Goal: Information Seeking & Learning: Learn about a topic

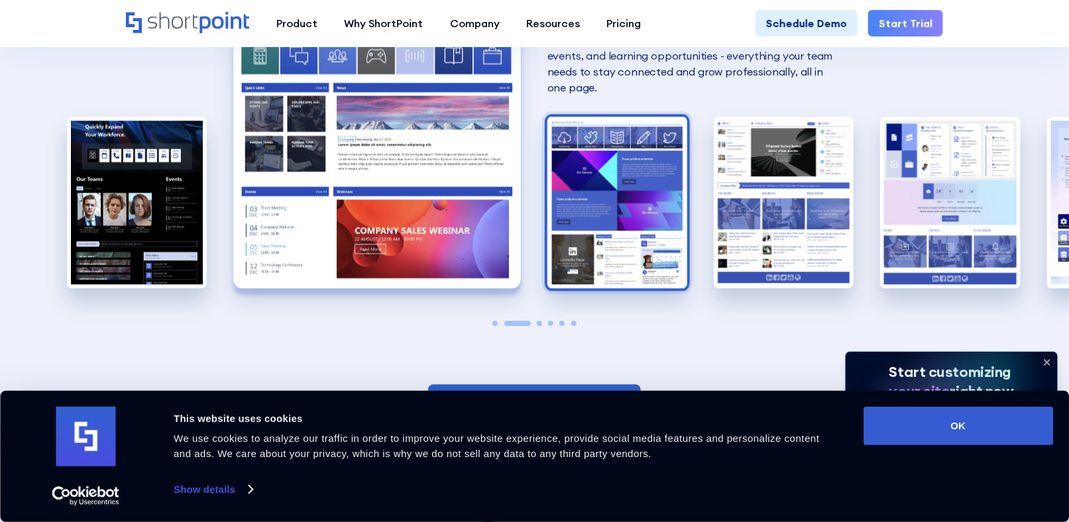
scroll to position [1259, 0]
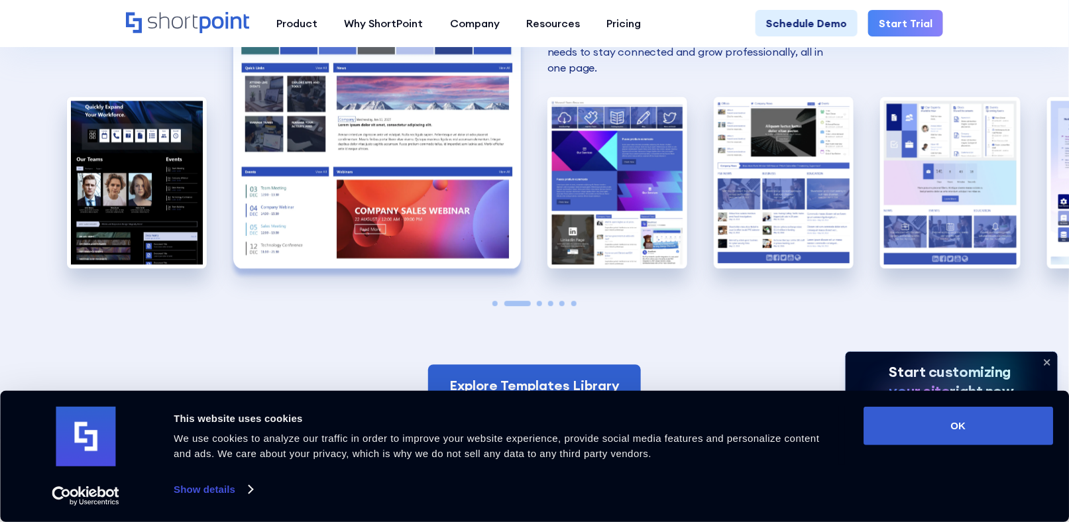
click at [537, 301] on span "Go to slide 3" at bounding box center [539, 303] width 5 height 5
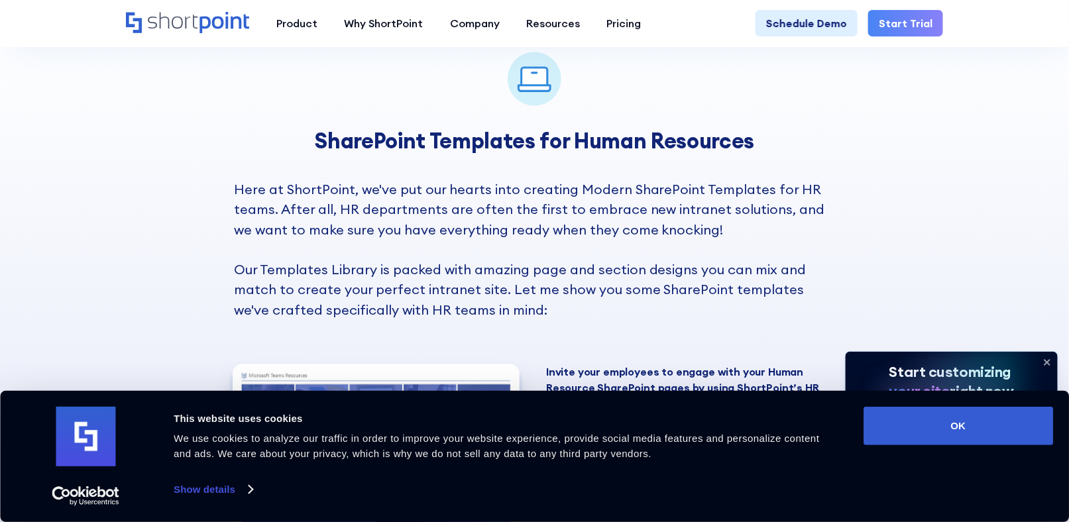
scroll to position [928, 0]
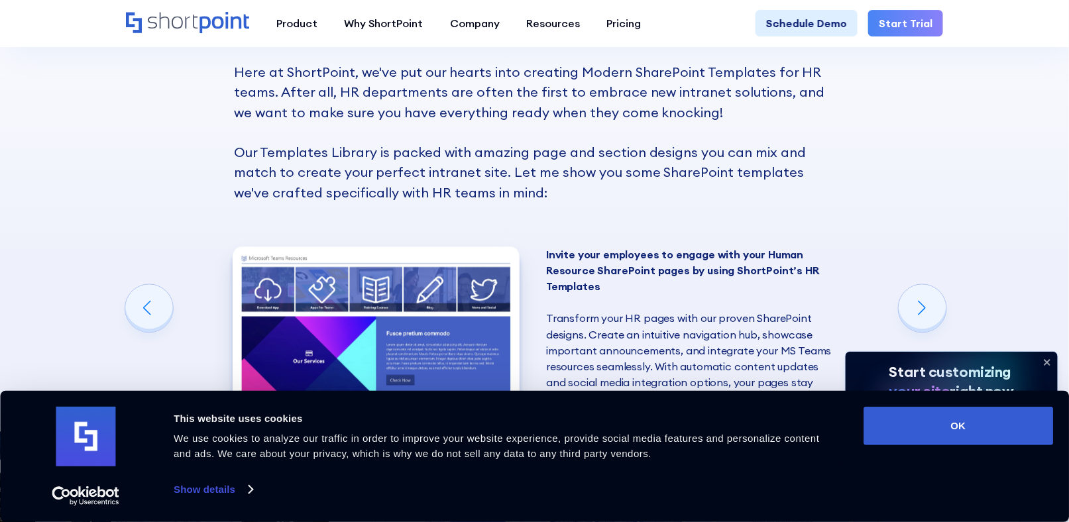
click at [1046, 357] on icon at bounding box center [1046, 362] width 21 height 21
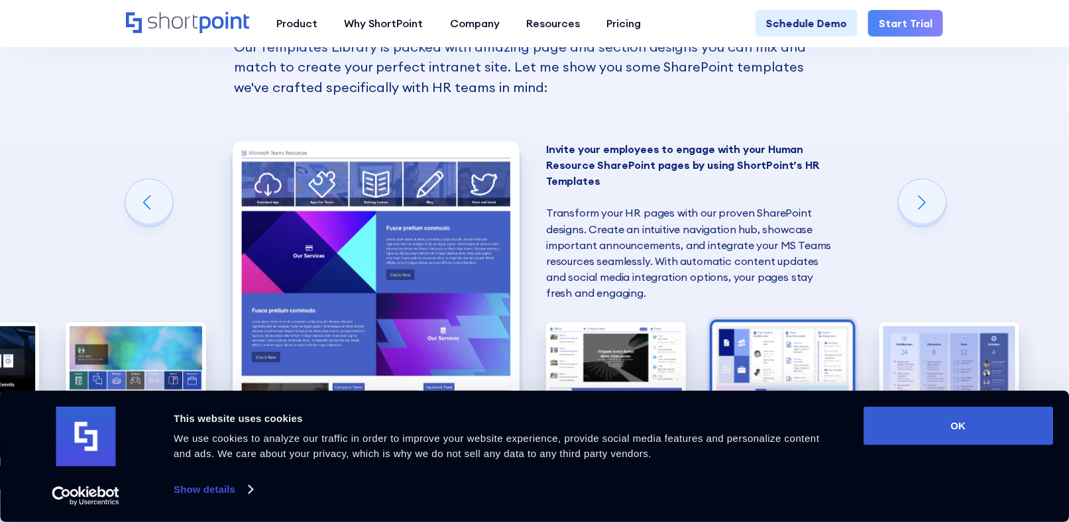
scroll to position [1060, 0]
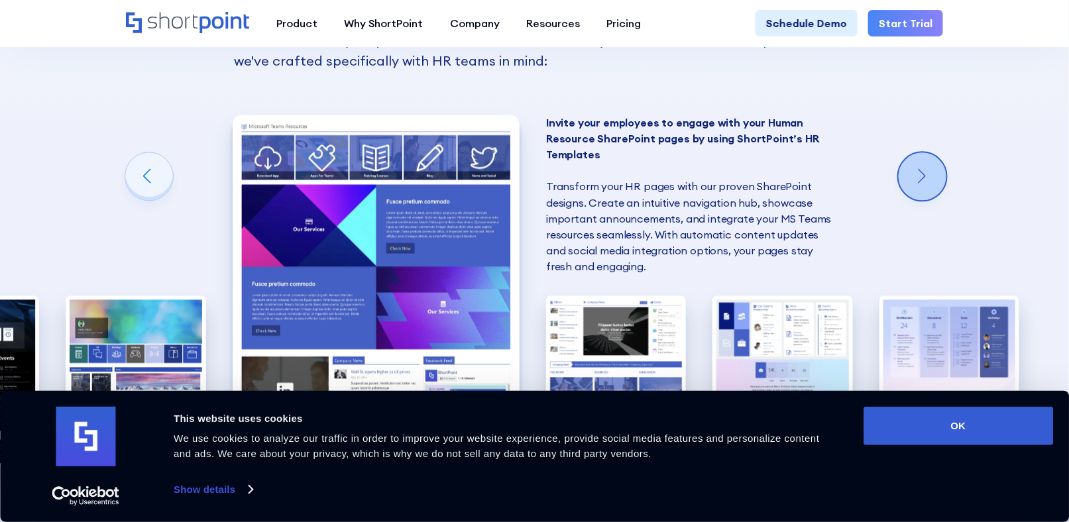
click at [927, 161] on div "Next slide" at bounding box center [923, 176] width 48 height 48
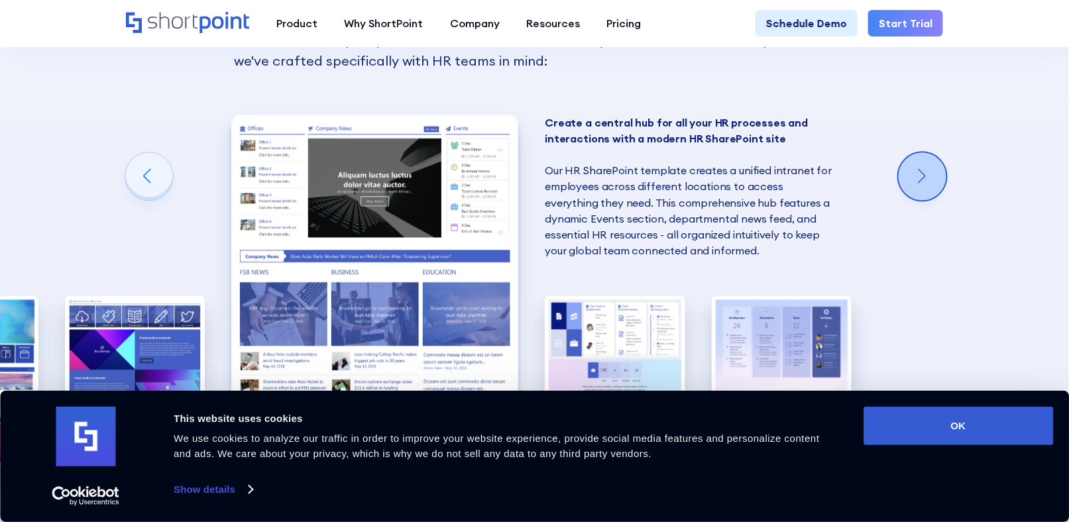
click at [927, 161] on div "Next slide" at bounding box center [923, 176] width 48 height 48
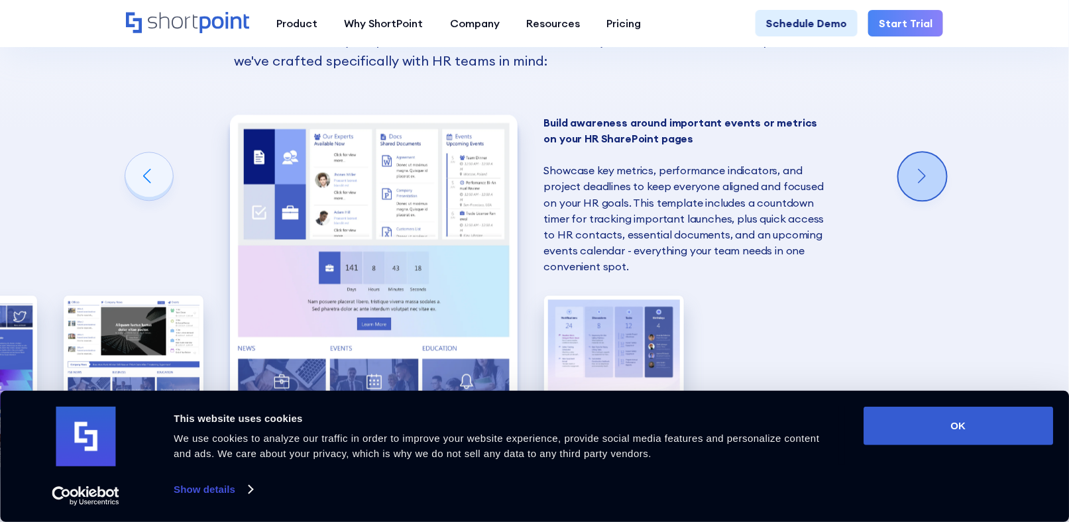
click at [927, 161] on div "Next slide" at bounding box center [923, 176] width 48 height 48
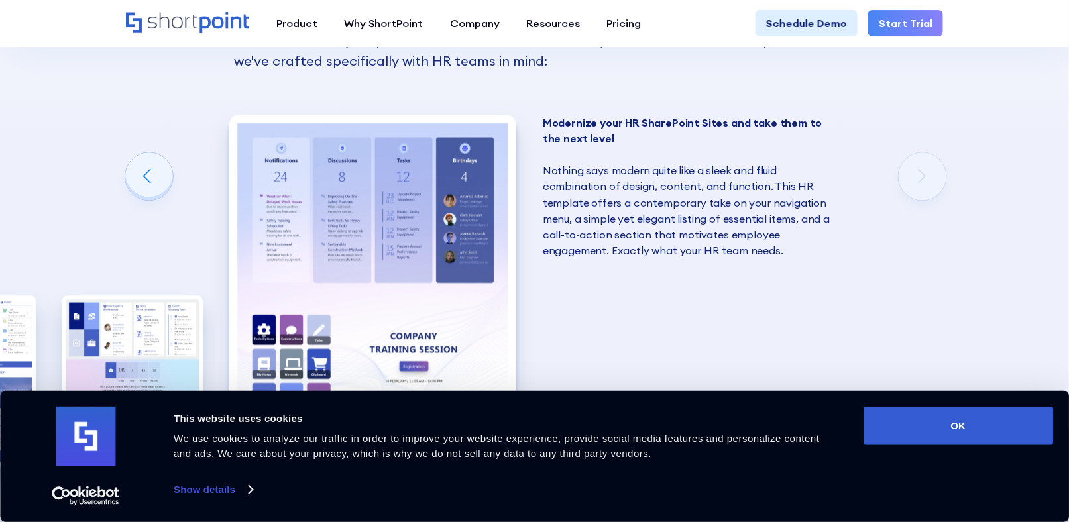
click at [927, 161] on div "SharePoint Templates for Human Resources Here at ShortPoint, we've put our hear…" at bounding box center [534, 203] width 1069 height 868
click at [141, 163] on div "Previous slide" at bounding box center [149, 176] width 48 height 48
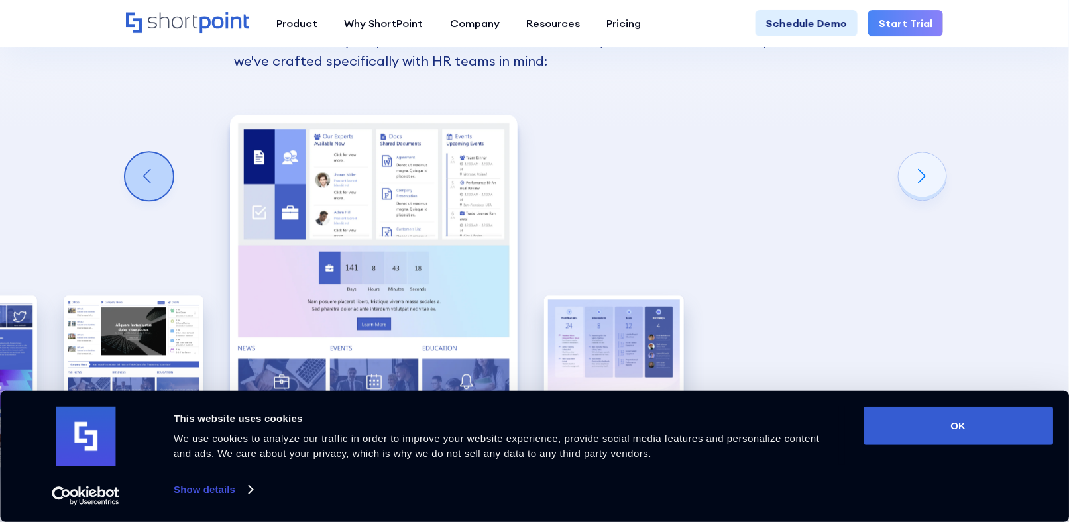
click at [141, 163] on div "Previous slide" at bounding box center [149, 176] width 48 height 48
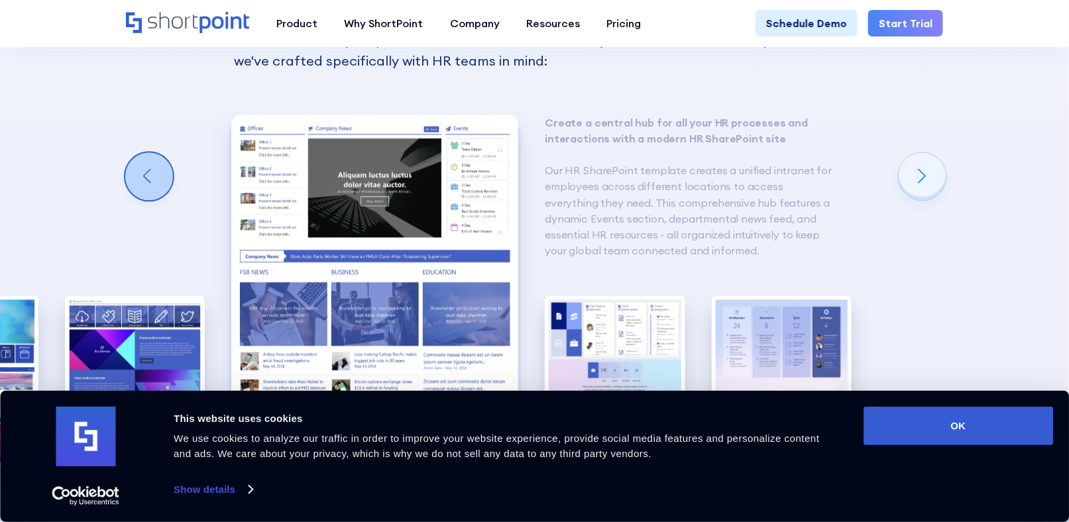
click at [141, 163] on div "Previous slide" at bounding box center [149, 176] width 48 height 48
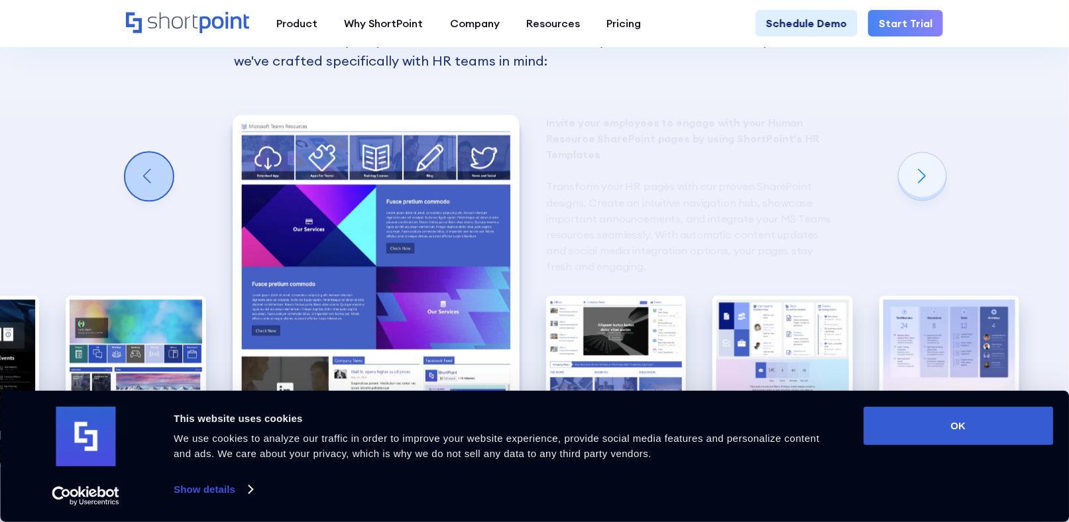
click at [141, 163] on div "Previous slide" at bounding box center [149, 176] width 48 height 48
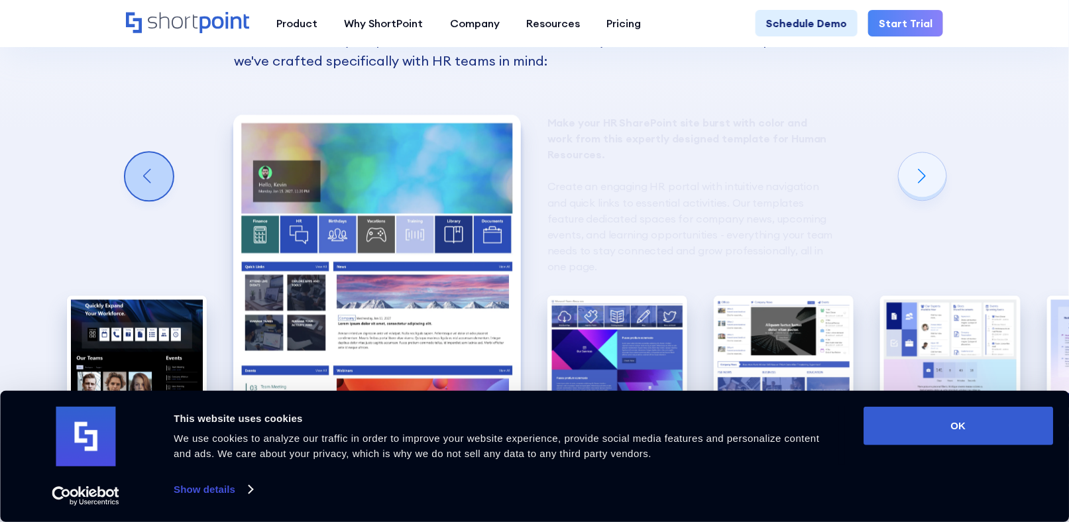
click at [141, 163] on div "Previous slide" at bounding box center [149, 176] width 48 height 48
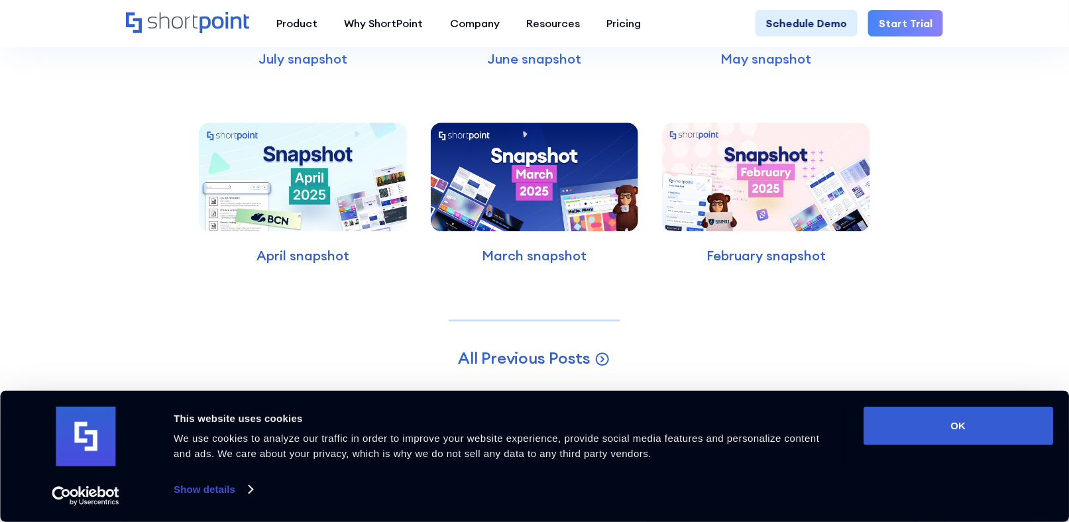
scroll to position [5037, 0]
